Goal: Task Accomplishment & Management: Use online tool/utility

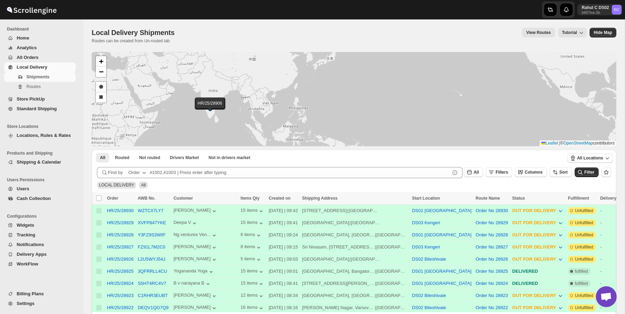
click at [33, 264] on span "WorkFlow" at bounding box center [28, 264] width 22 height 5
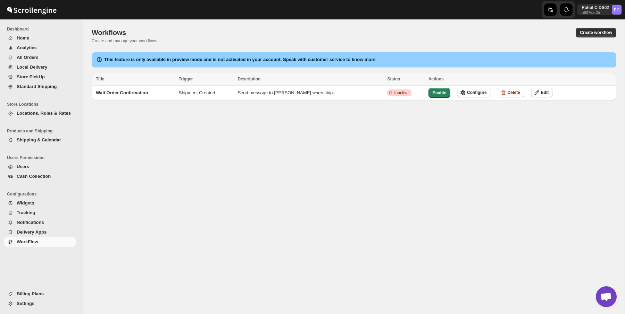
click at [154, 25] on div "Workflows. This page is ready Workflows Create and manage your workflows Create…" at bounding box center [354, 35] width 524 height 33
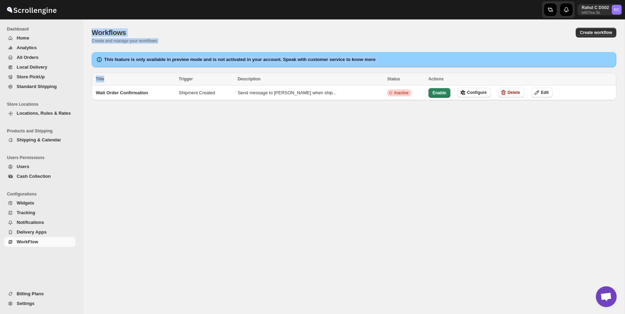
drag, startPoint x: 154, startPoint y: 25, endPoint x: 282, endPoint y: 128, distance: 164.2
click at [282, 128] on div "Workflows. This page is ready Workflows Create and manage your workflows Create…" at bounding box center [353, 166] width 541 height 295
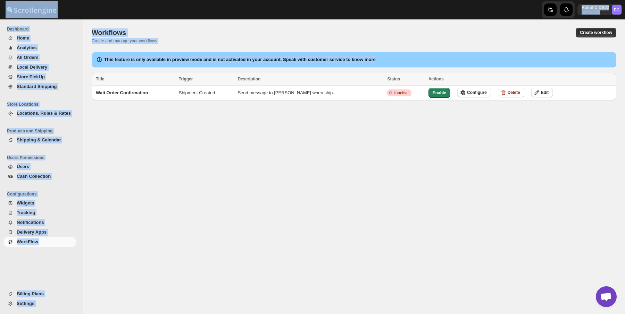
drag, startPoint x: 282, startPoint y: 128, endPoint x: 185, endPoint y: 18, distance: 146.3
click at [185, 18] on div "Skip to content Rahul C DS02 b607ea-2b RC Dashboard Home Analytics All Orders L…" at bounding box center [312, 157] width 625 height 314
click at [208, 42] on p "Create and manage your workflows" at bounding box center [227, 41] width 271 height 6
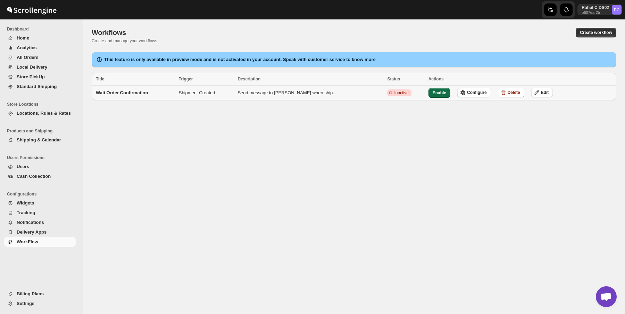
click at [432, 94] on span "Enable" at bounding box center [439, 93] width 14 height 6
click at [328, 170] on div "Workflows. This page is ready Workflows Create and manage your workflows Create…" at bounding box center [353, 166] width 541 height 295
click at [169, 92] on td "Wati Order Confirmation" at bounding box center [134, 93] width 85 height 15
click at [314, 142] on div "Workflows. This page is ready Workflows Create and manage your workflows Create…" at bounding box center [353, 166] width 541 height 295
click at [539, 94] on span "Edit" at bounding box center [543, 93] width 8 height 6
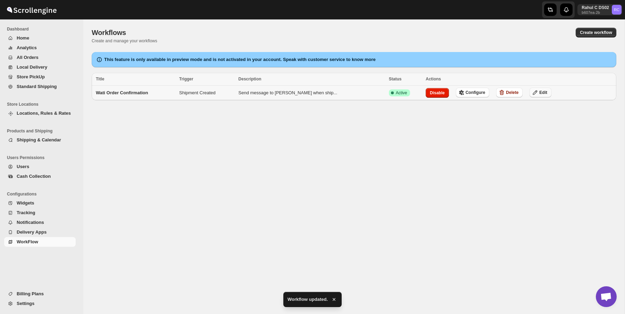
select select "SHIPMENT_CREATED"
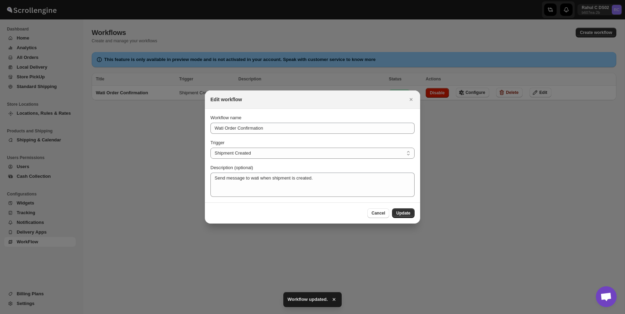
click at [427, 65] on div at bounding box center [312, 157] width 625 height 314
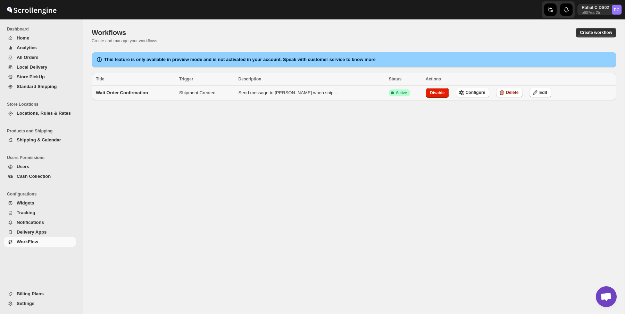
click at [144, 91] on span "Wati Order Confirmation" at bounding box center [122, 92] width 52 height 5
click at [466, 93] on span "Configure" at bounding box center [475, 93] width 20 height 6
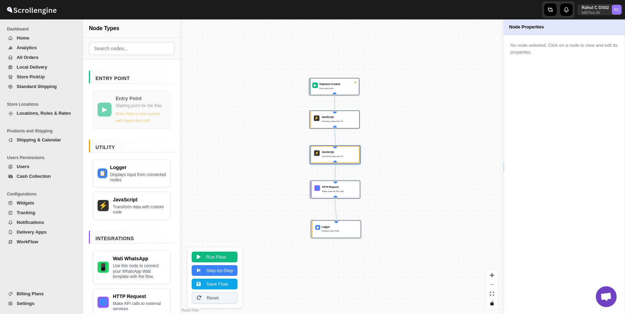
click at [338, 159] on div "⚡ JavaScript Transform data with JS" at bounding box center [335, 155] width 44 height 12
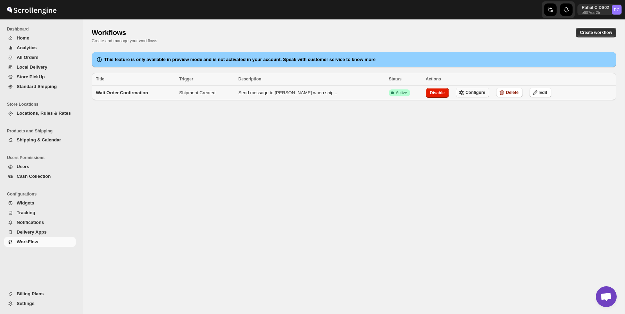
click at [465, 93] on span "Configure" at bounding box center [475, 93] width 20 height 6
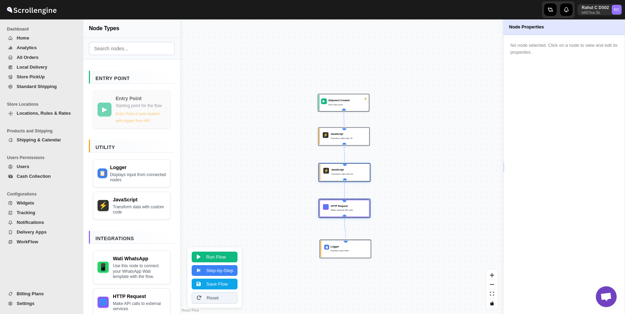
click at [352, 177] on div "JavaScript Transform data with JS" at bounding box center [348, 172] width 35 height 9
click at [348, 172] on div "JavaScript Transform data with JS" at bounding box center [348, 172] width 35 height 9
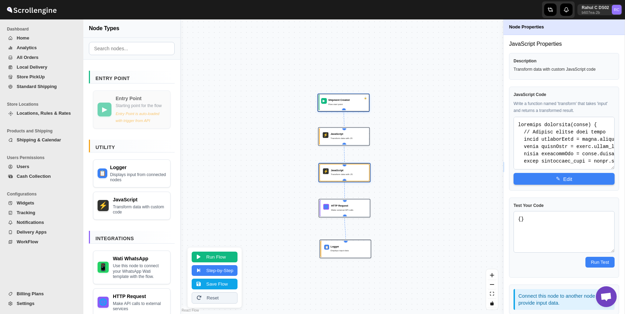
click at [351, 102] on div "Shipment Created Flow start point" at bounding box center [347, 102] width 38 height 9
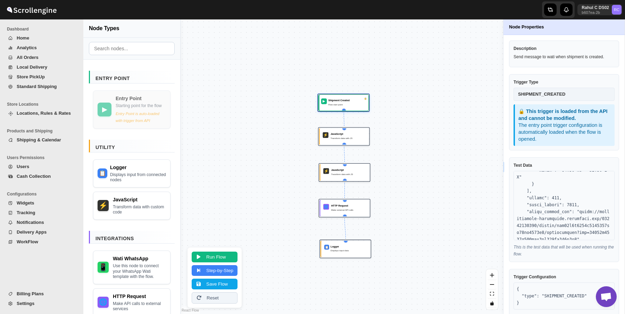
scroll to position [20, 0]
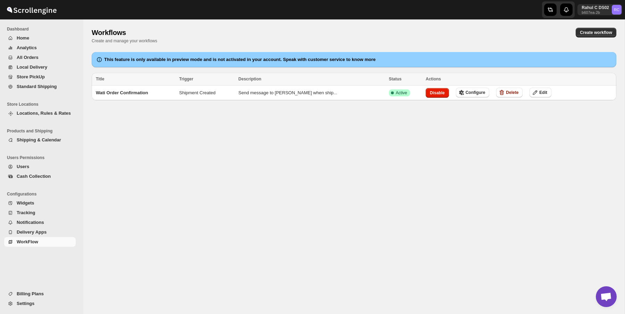
click at [236, 116] on div "Workflows. This page is ready Workflows Create and manage your workflows Create…" at bounding box center [353, 166] width 541 height 295
